Goal: Task Accomplishment & Management: Use online tool/utility

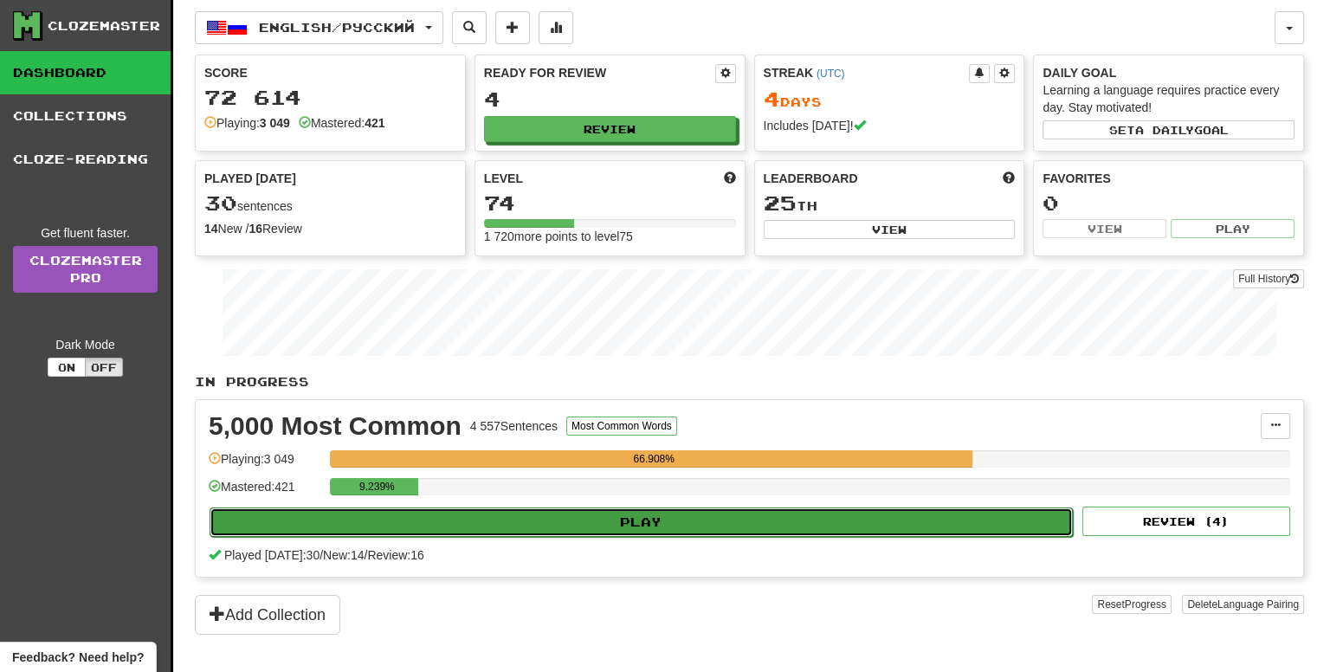
click at [640, 518] on button "Play" at bounding box center [641, 521] width 863 height 29
select select "**"
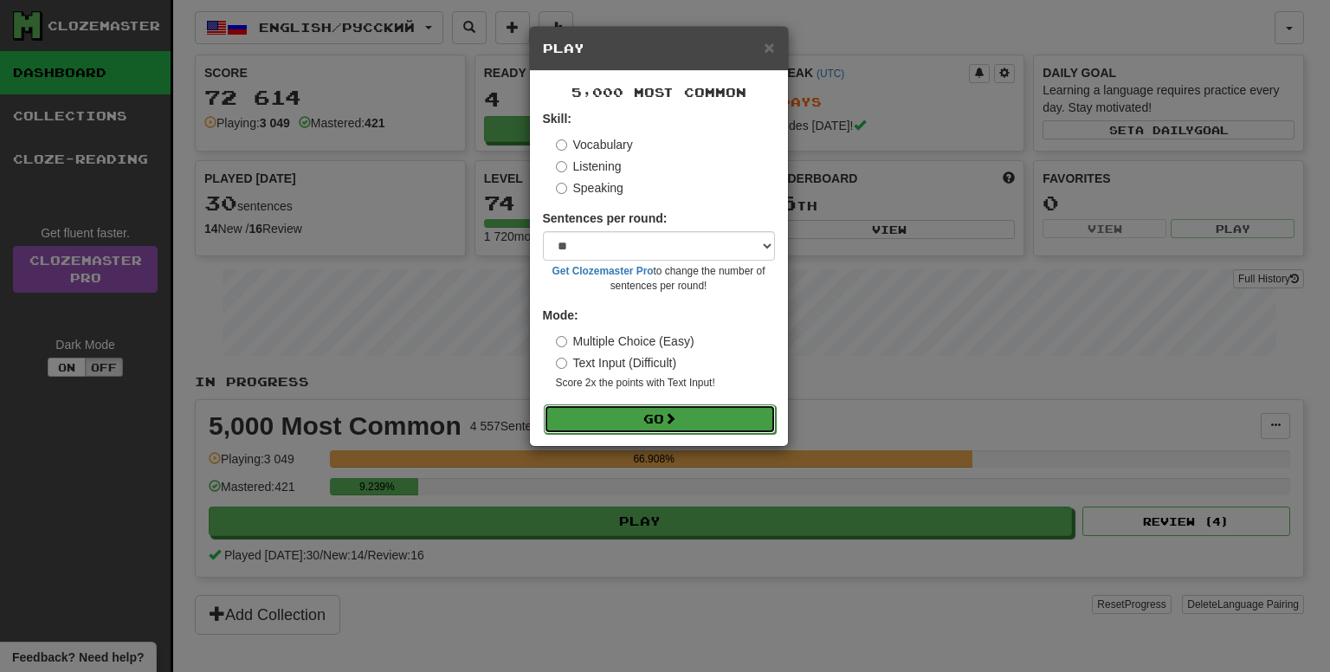
click at [688, 416] on button "Go" at bounding box center [660, 418] width 232 height 29
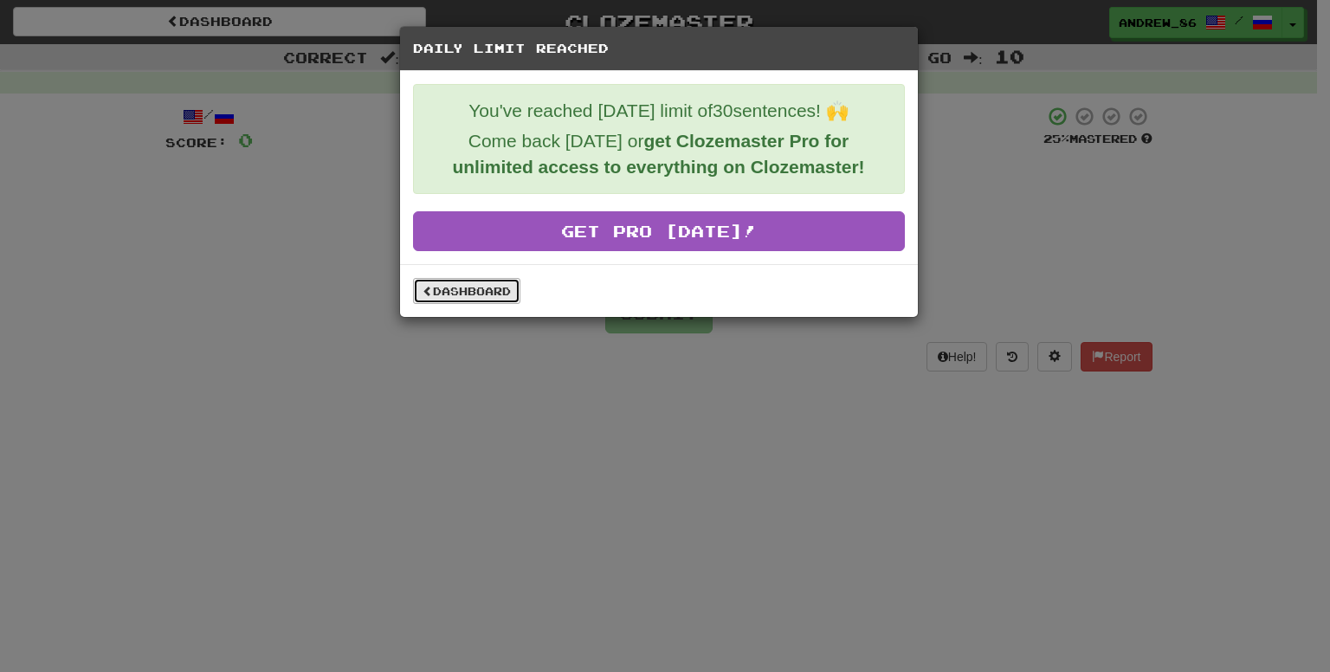
click at [456, 286] on link "Dashboard" at bounding box center [466, 291] width 107 height 26
